Goal: Task Accomplishment & Management: Use online tool/utility

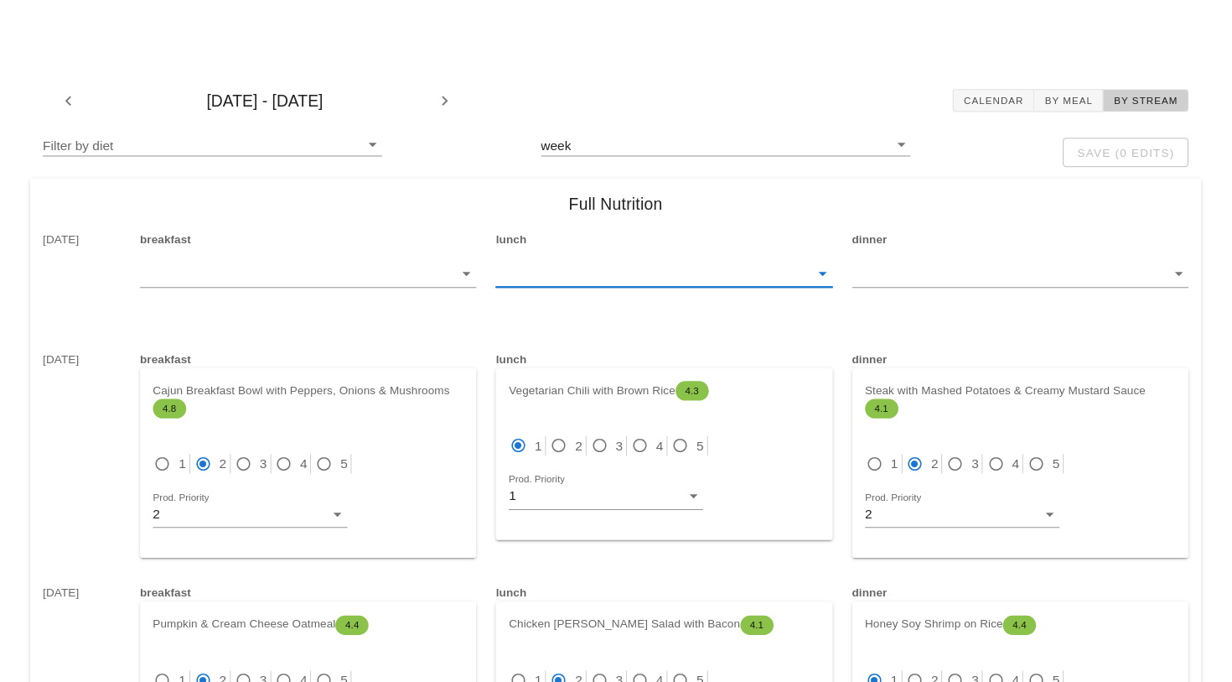
scroll to position [5784, 0]
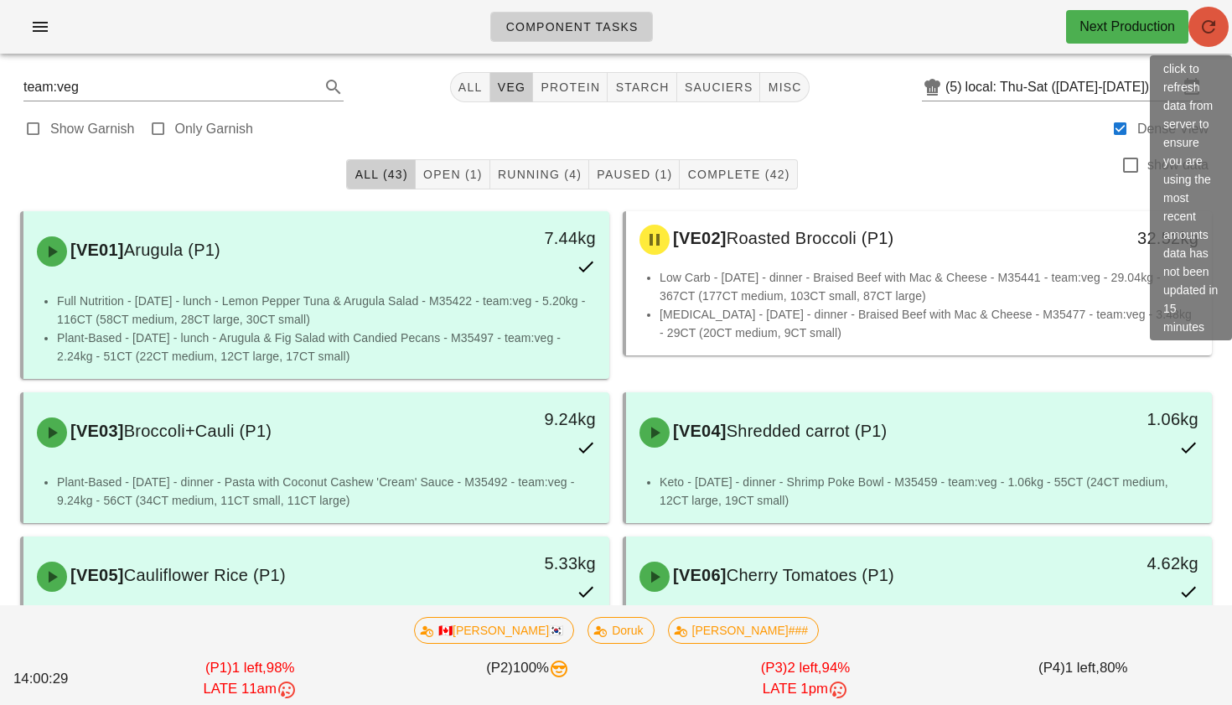
click at [1209, 29] on icon "button" at bounding box center [1209, 27] width 20 height 20
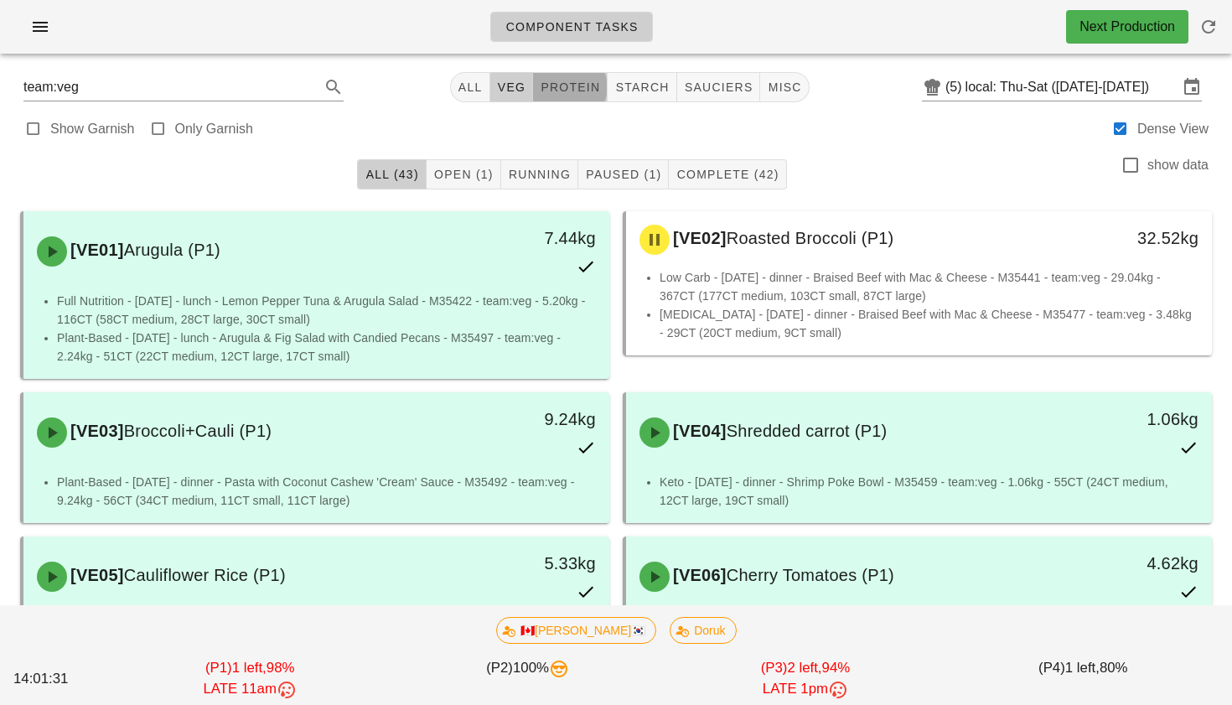
click at [584, 80] on span "protein" at bounding box center [570, 86] width 60 height 13
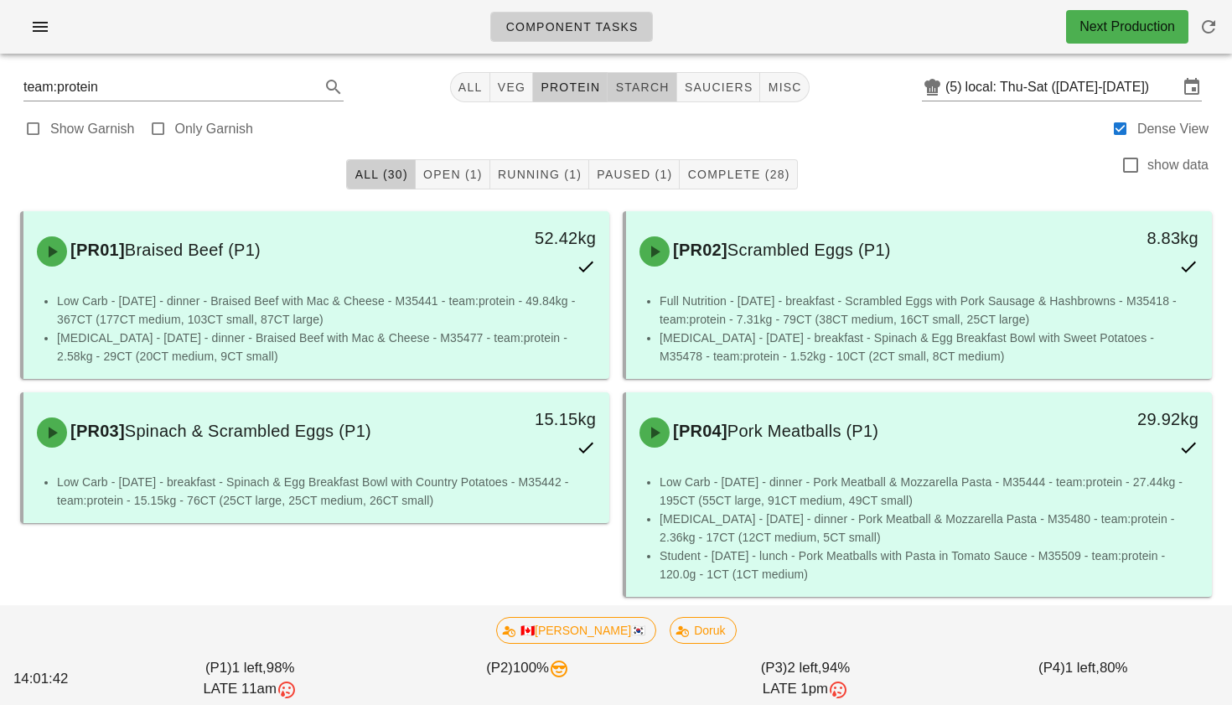
click at [625, 94] on span "starch" at bounding box center [642, 86] width 54 height 13
type input "team:starch"
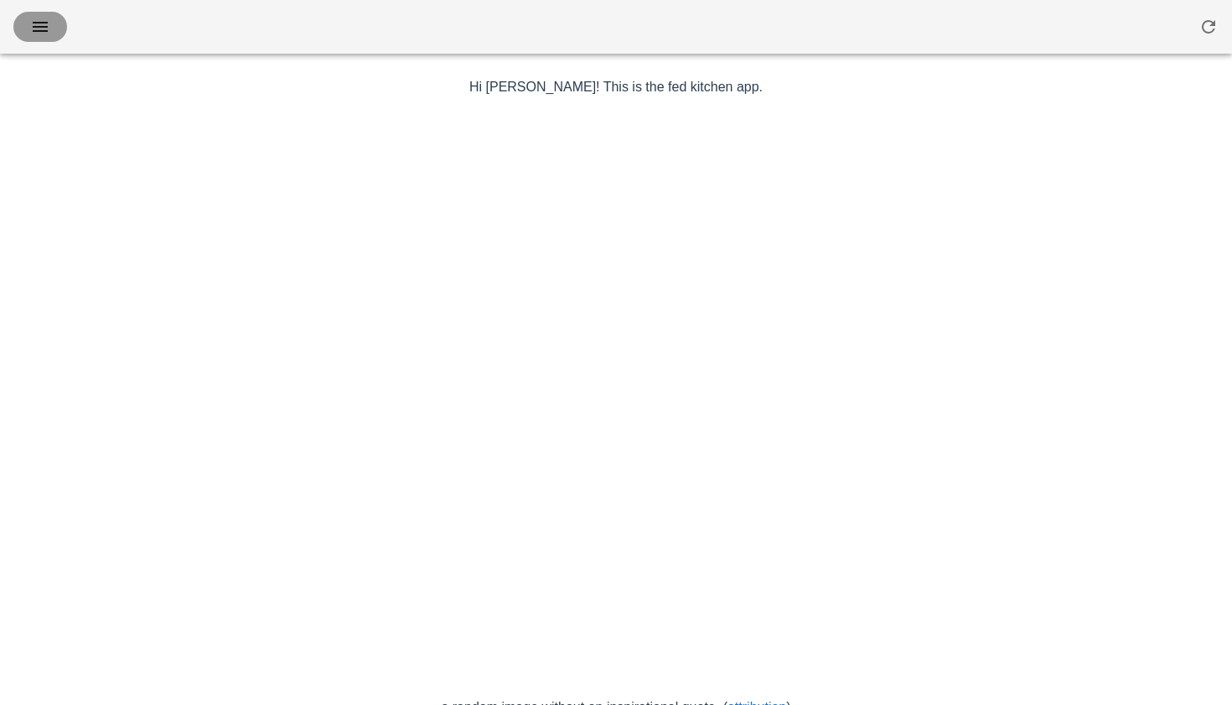
click at [43, 13] on button "button" at bounding box center [40, 27] width 54 height 30
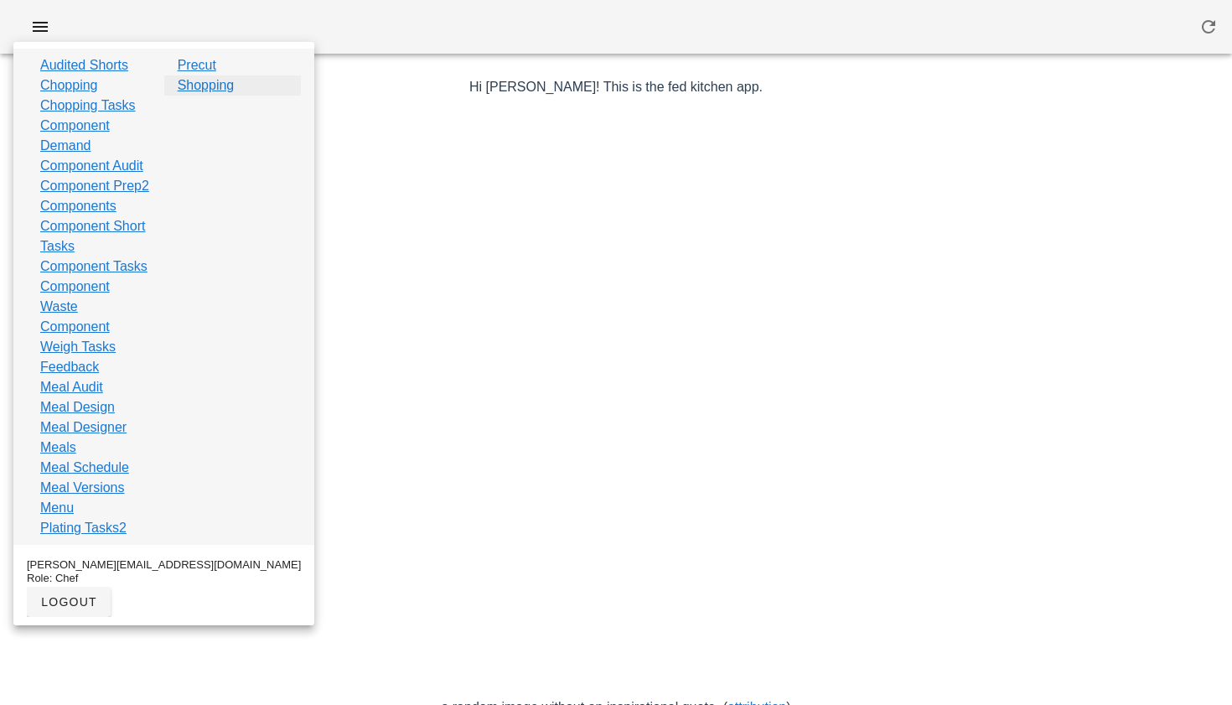
click at [216, 85] on link "Shopping" at bounding box center [206, 85] width 57 height 20
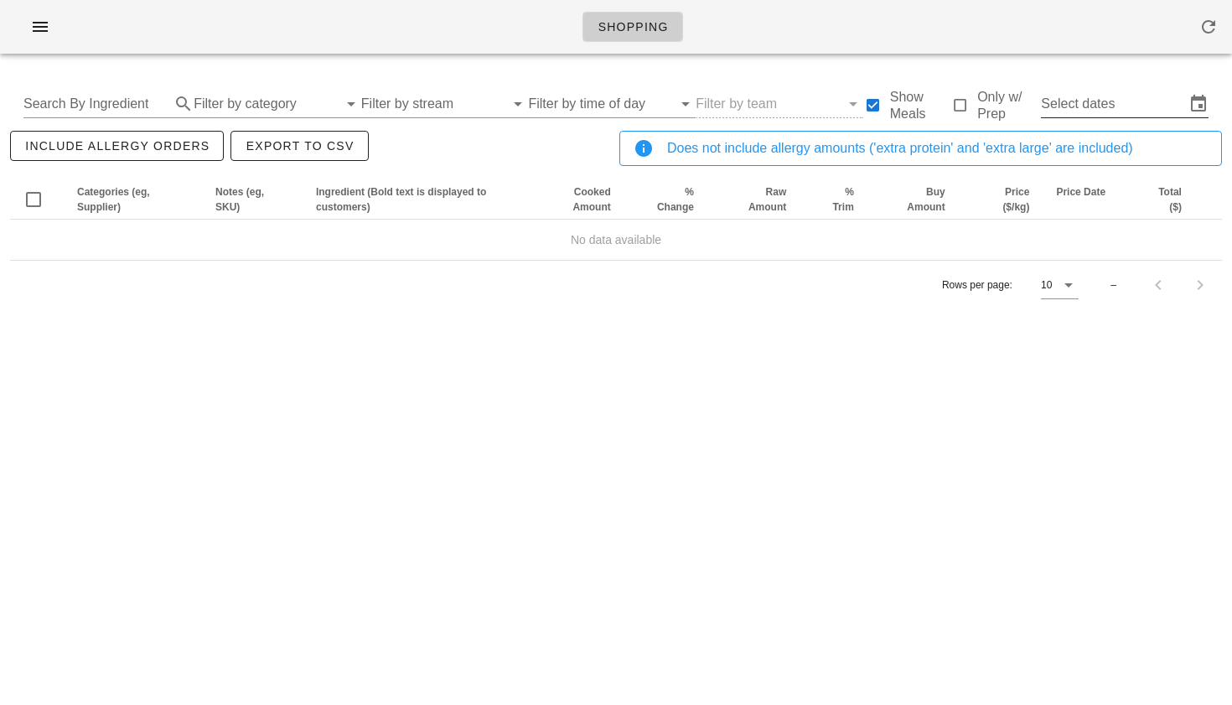
click at [1092, 103] on input "Select dates" at bounding box center [1113, 104] width 144 height 27
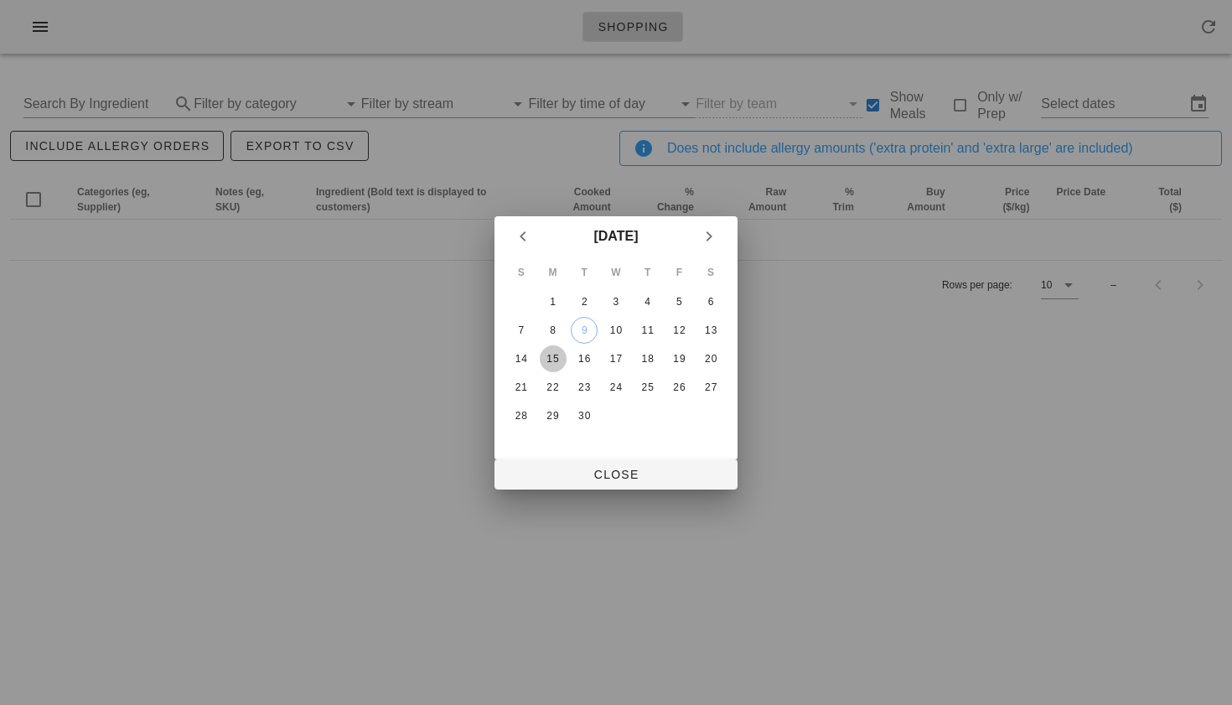
click at [550, 362] on div "15" at bounding box center [553, 359] width 27 height 12
click at [615, 363] on div "17" at bounding box center [616, 359] width 27 height 12
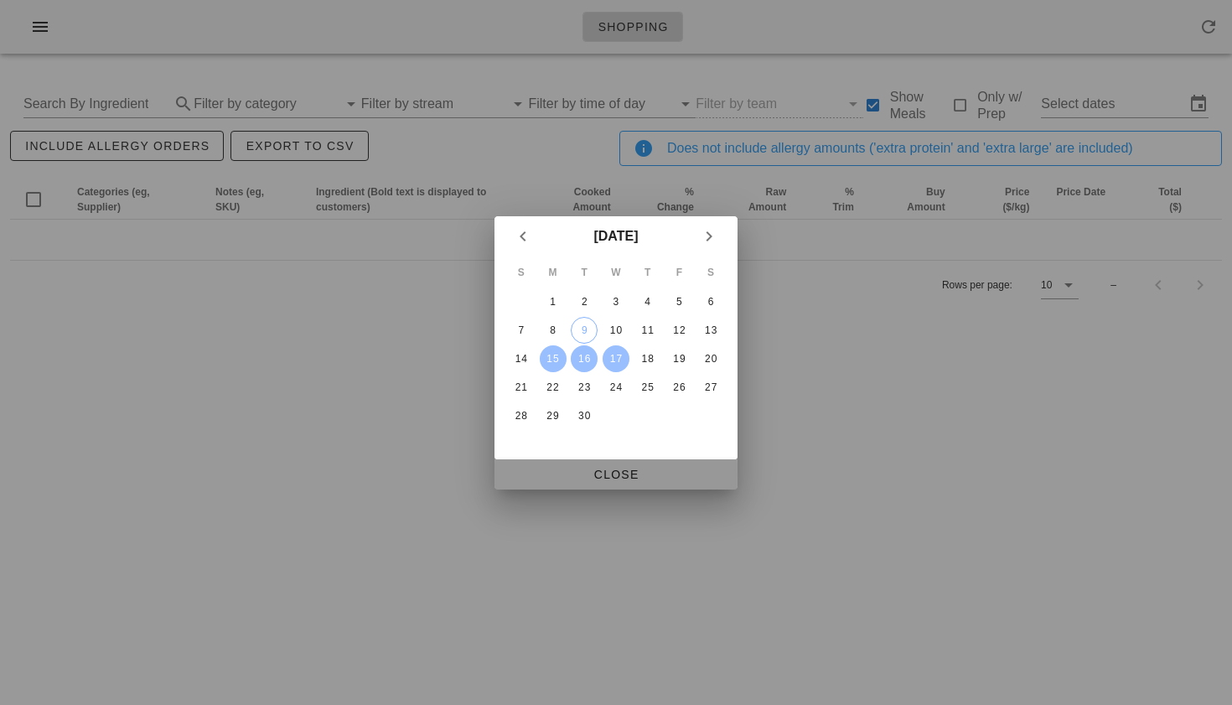
click at [615, 460] on button "Close" at bounding box center [616, 474] width 243 height 30
type input "[DATE] - [DATE]"
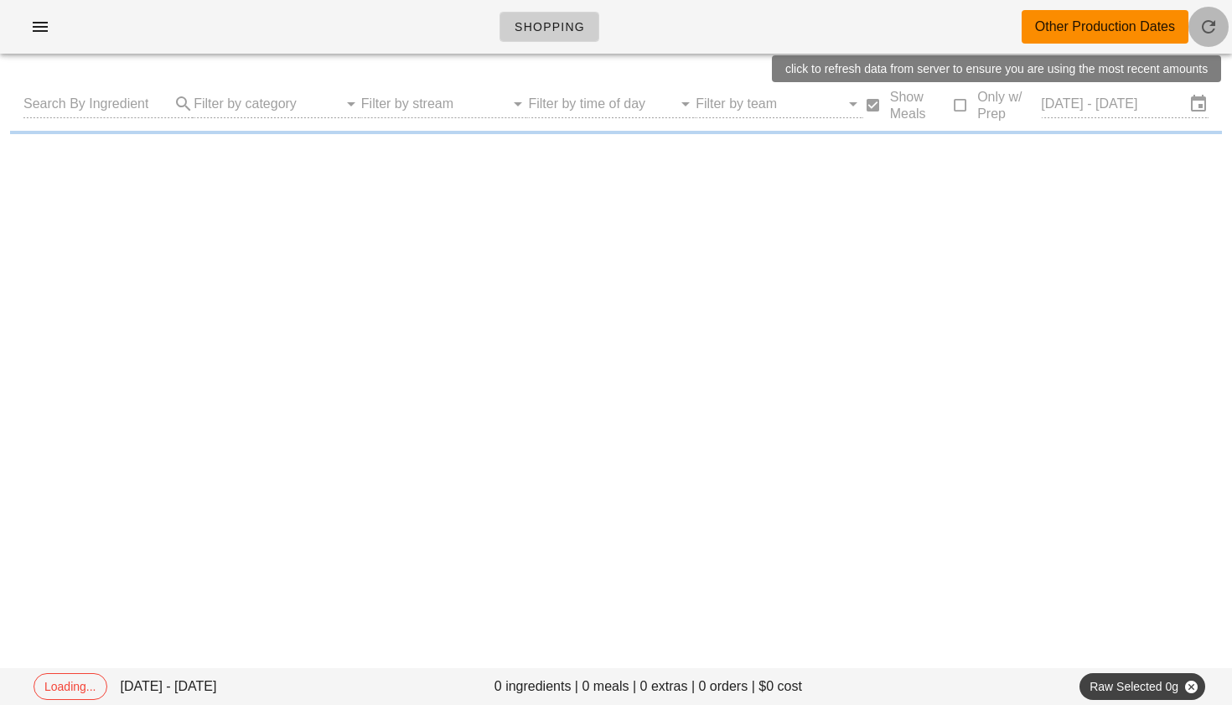
click at [1208, 31] on icon "button" at bounding box center [1209, 27] width 20 height 20
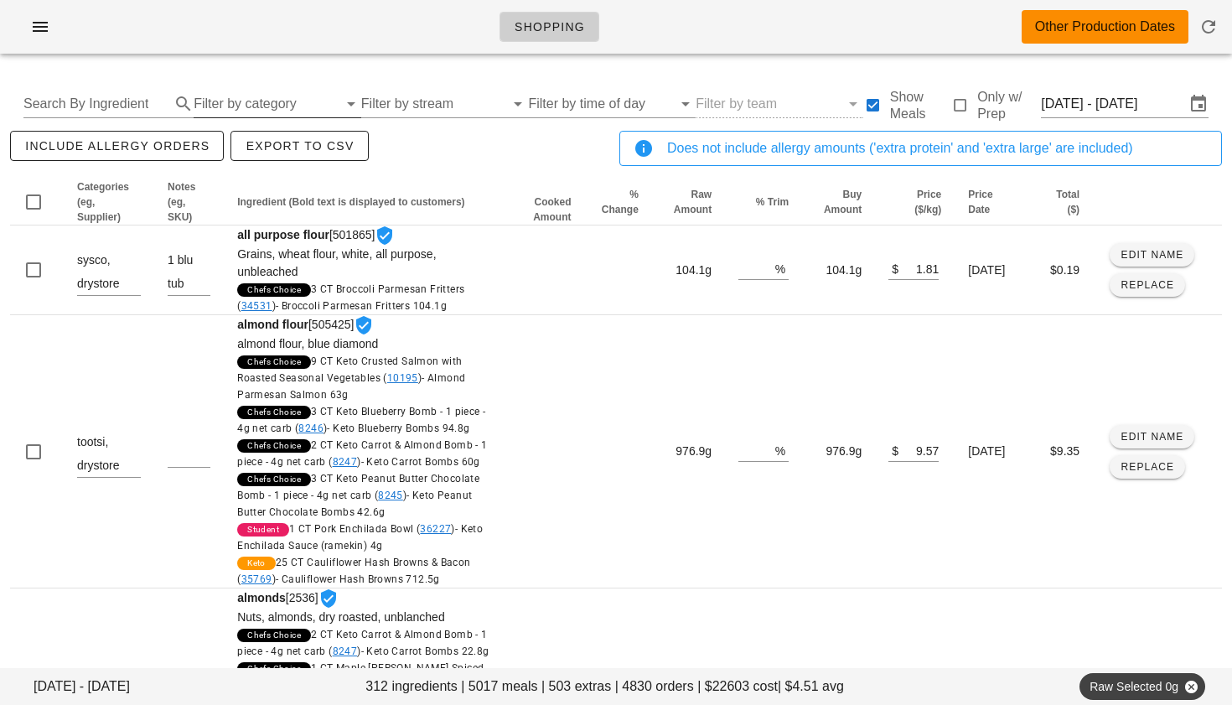
click at [236, 108] on input "Filter by category" at bounding box center [266, 104] width 144 height 27
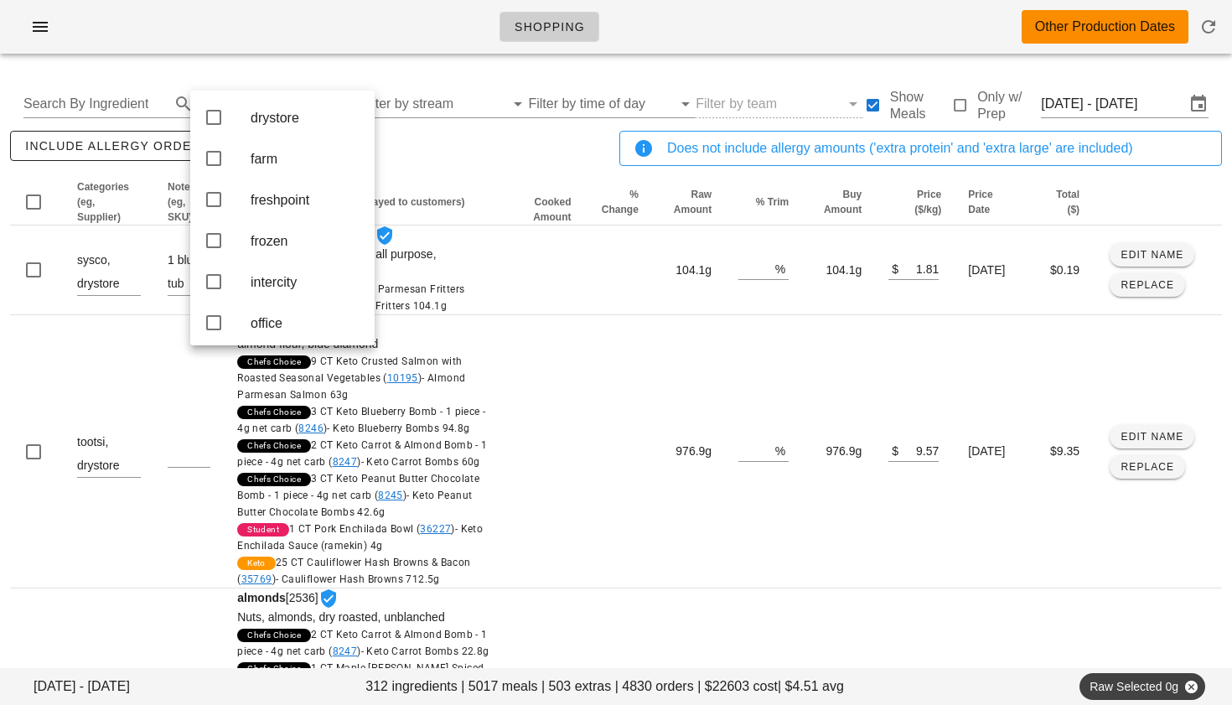
scroll to position [252, 0]
click at [216, 205] on icon at bounding box center [214, 194] width 20 height 20
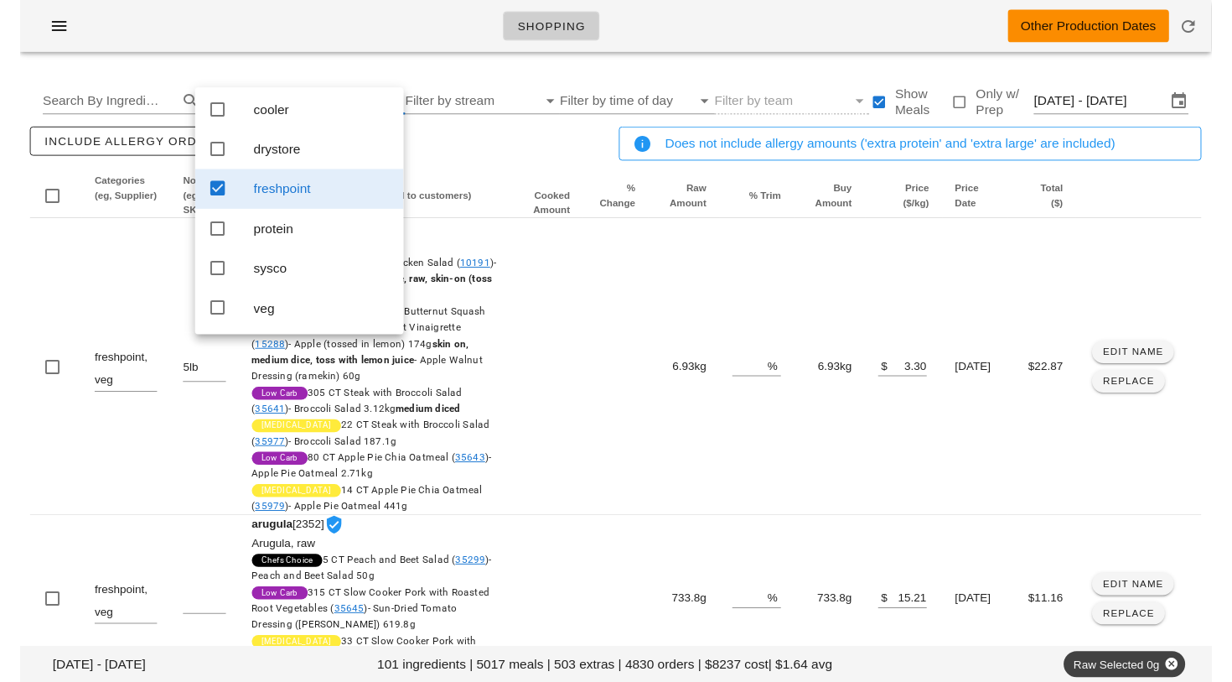
scroll to position [15, 0]
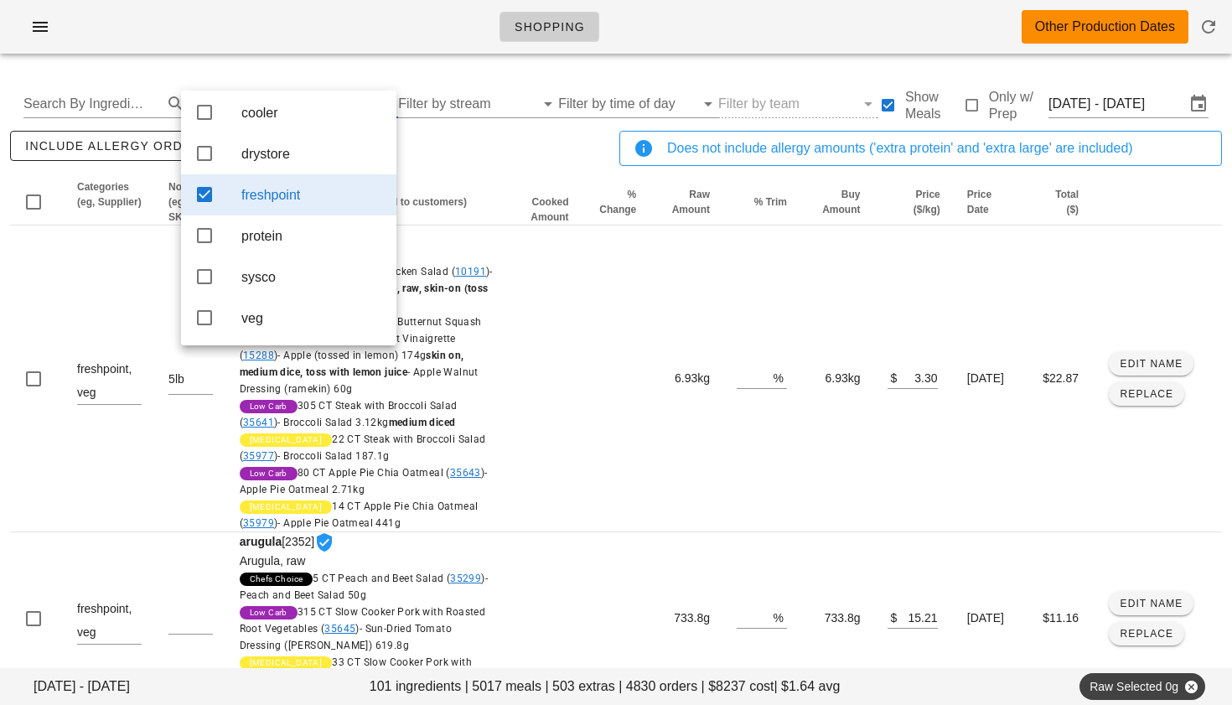
click at [485, 135] on div "include allergy orders Export to CSV" at bounding box center [312, 154] width 610 height 55
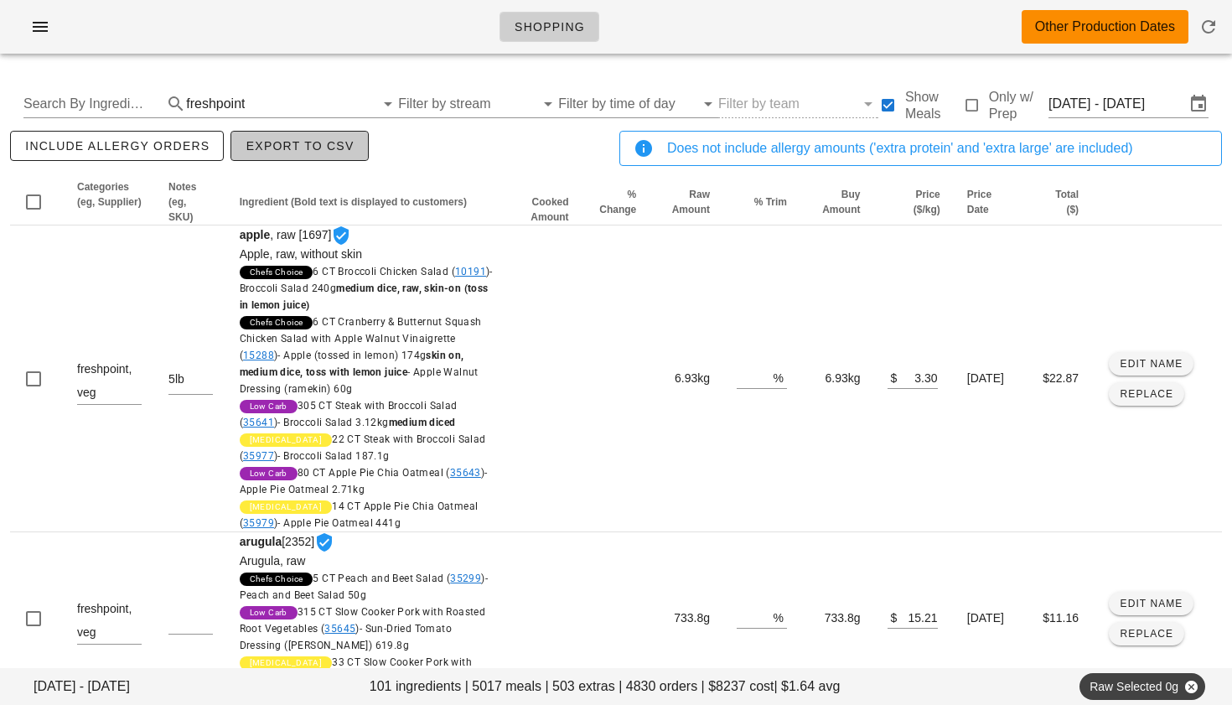
click at [288, 153] on span "Export to CSV" at bounding box center [299, 145] width 109 height 13
